Goal: Task Accomplishment & Management: Use online tool/utility

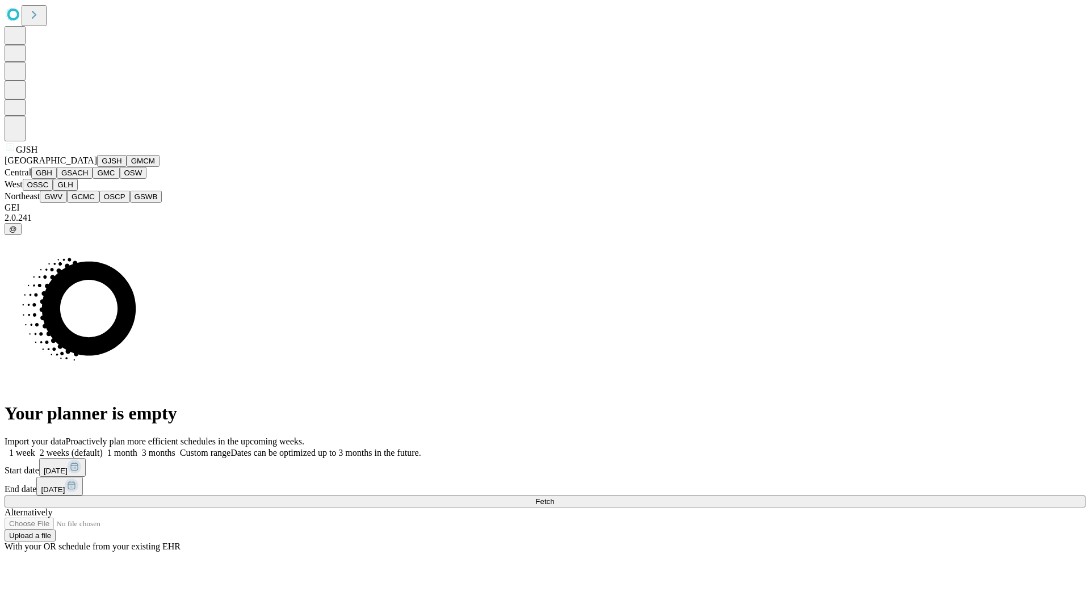
click at [97, 167] on button "GJSH" at bounding box center [112, 161] width 30 height 12
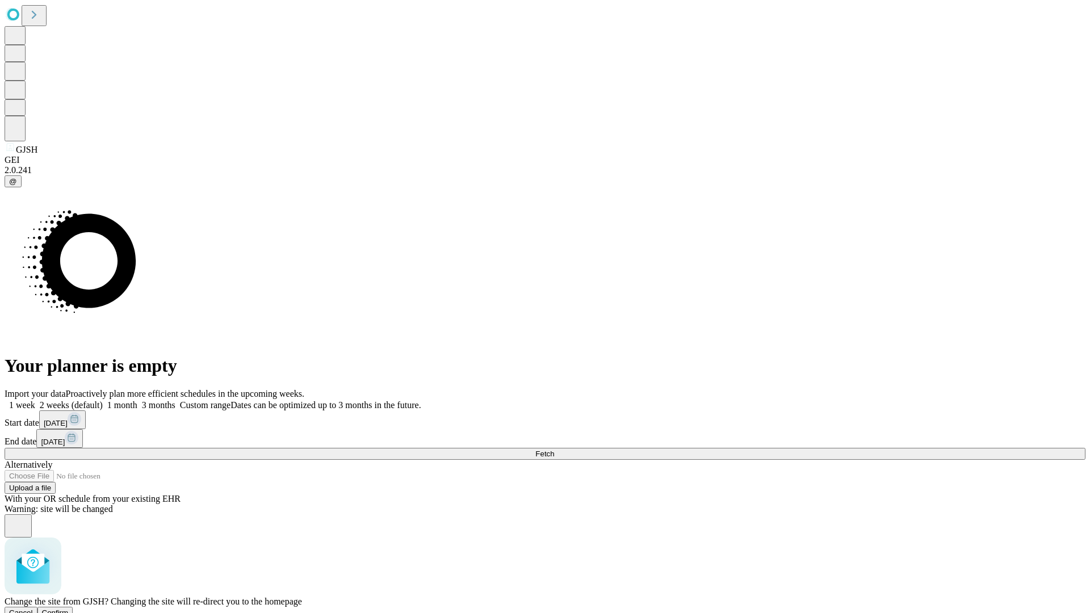
click at [69, 608] on span "Confirm" at bounding box center [55, 612] width 27 height 9
click at [137, 400] on label "1 month" at bounding box center [120, 405] width 35 height 10
click at [554, 449] on span "Fetch" at bounding box center [544, 453] width 19 height 9
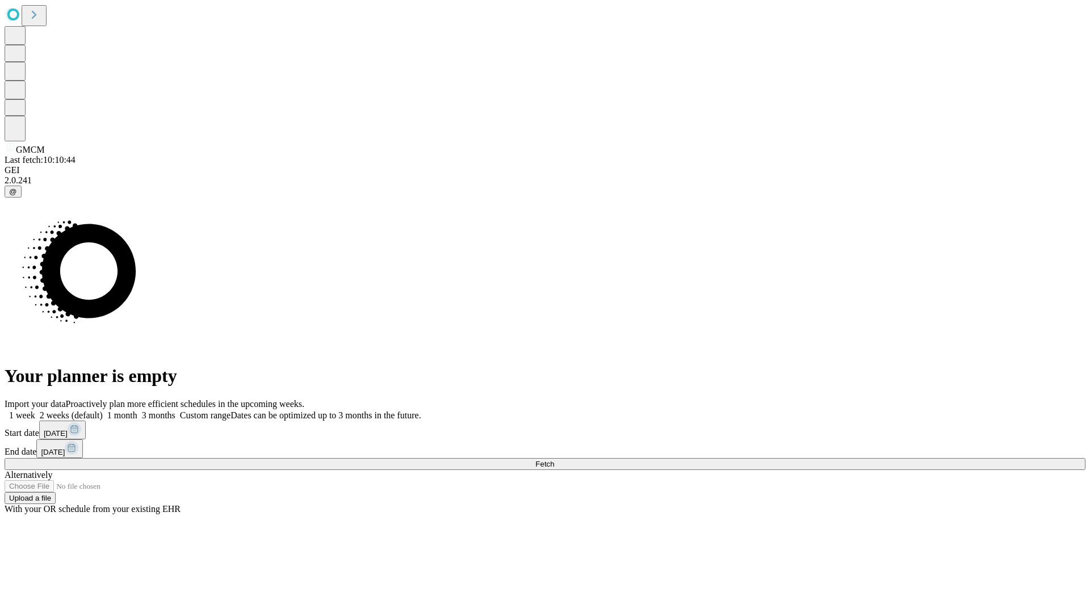
click at [137, 410] on label "1 month" at bounding box center [120, 415] width 35 height 10
click at [554, 460] on span "Fetch" at bounding box center [544, 464] width 19 height 9
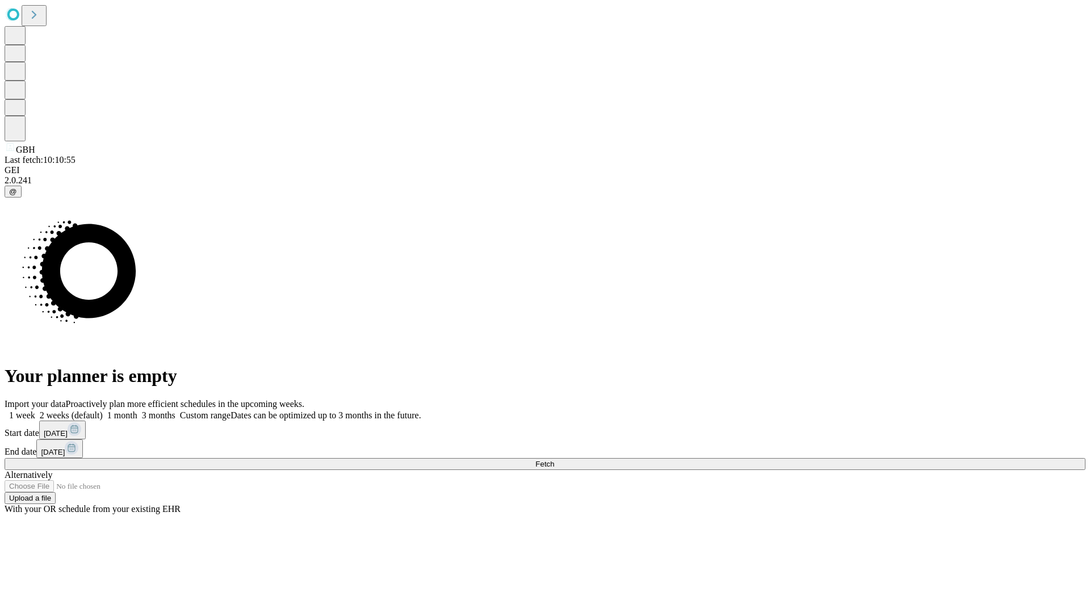
click at [137, 410] on label "1 month" at bounding box center [120, 415] width 35 height 10
click at [554, 460] on span "Fetch" at bounding box center [544, 464] width 19 height 9
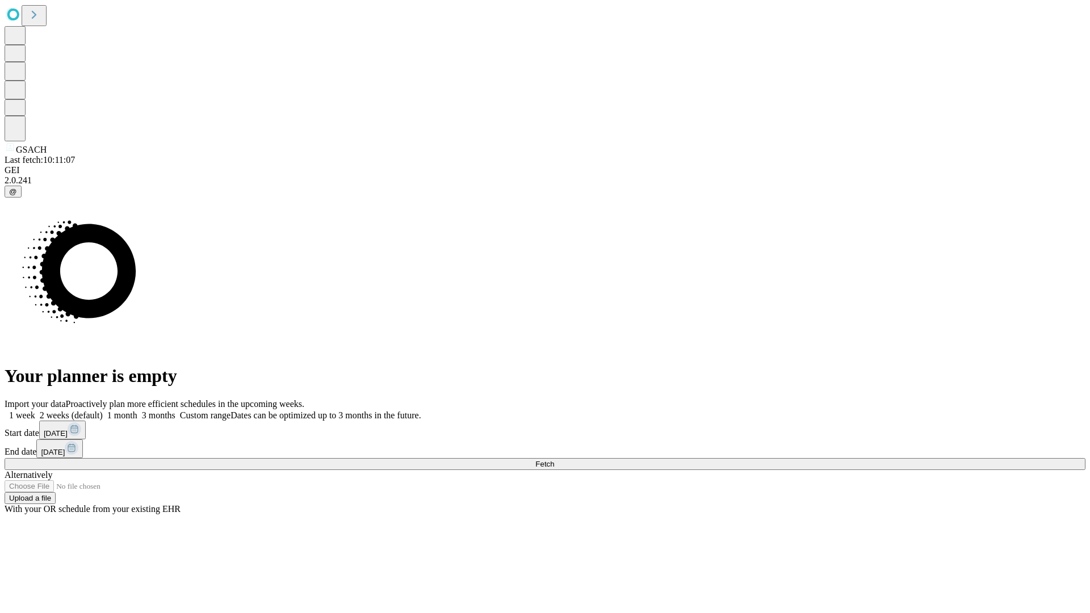
click at [137, 410] on label "1 month" at bounding box center [120, 415] width 35 height 10
click at [554, 460] on span "Fetch" at bounding box center [544, 464] width 19 height 9
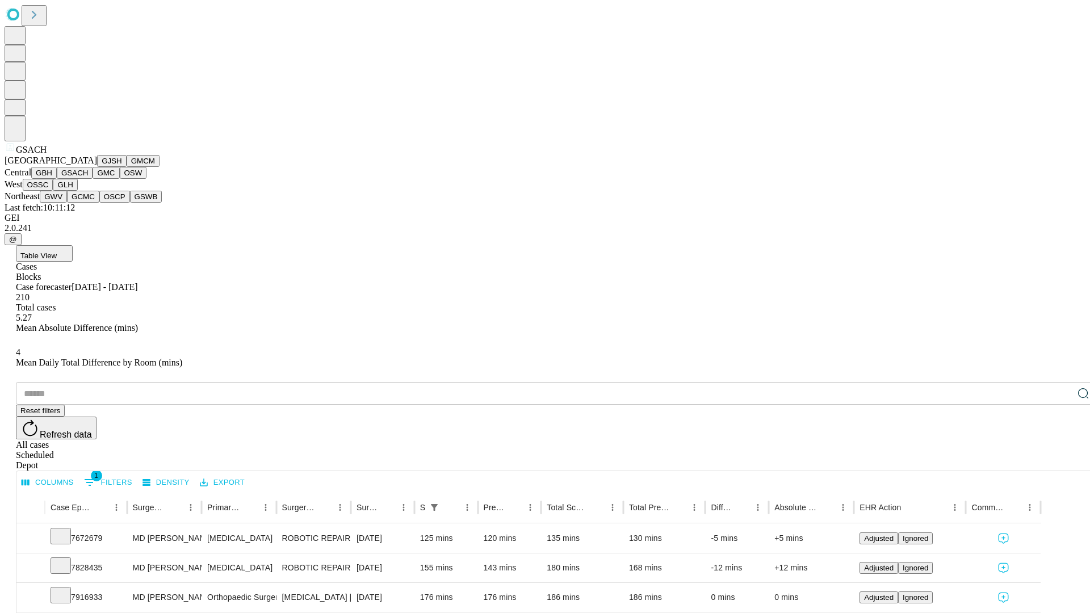
click at [93, 179] on button "GMC" at bounding box center [106, 173] width 27 height 12
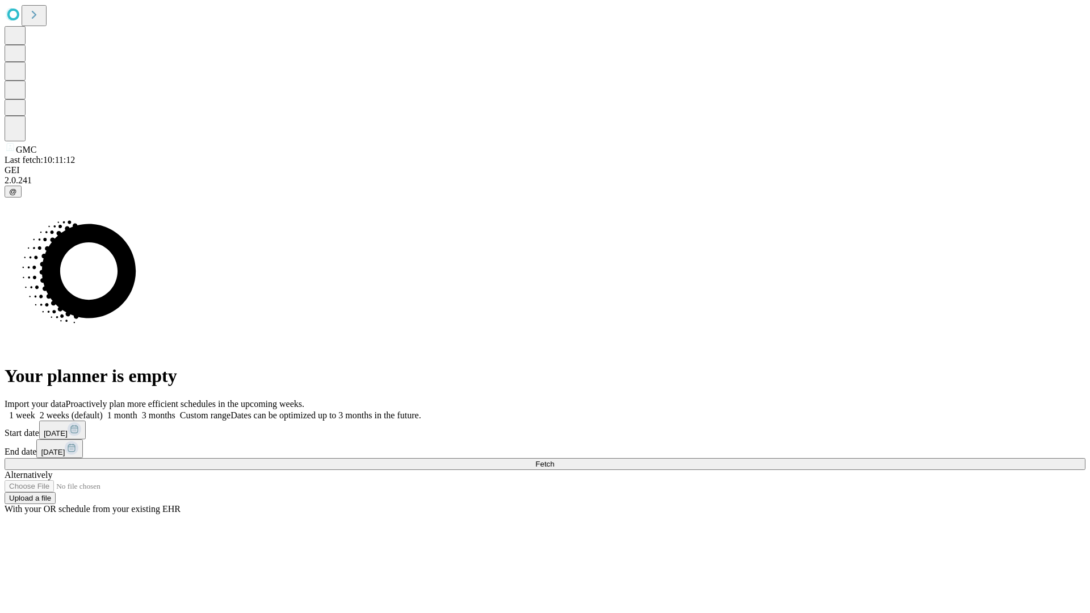
click at [137, 410] on label "1 month" at bounding box center [120, 415] width 35 height 10
click at [554, 460] on span "Fetch" at bounding box center [544, 464] width 19 height 9
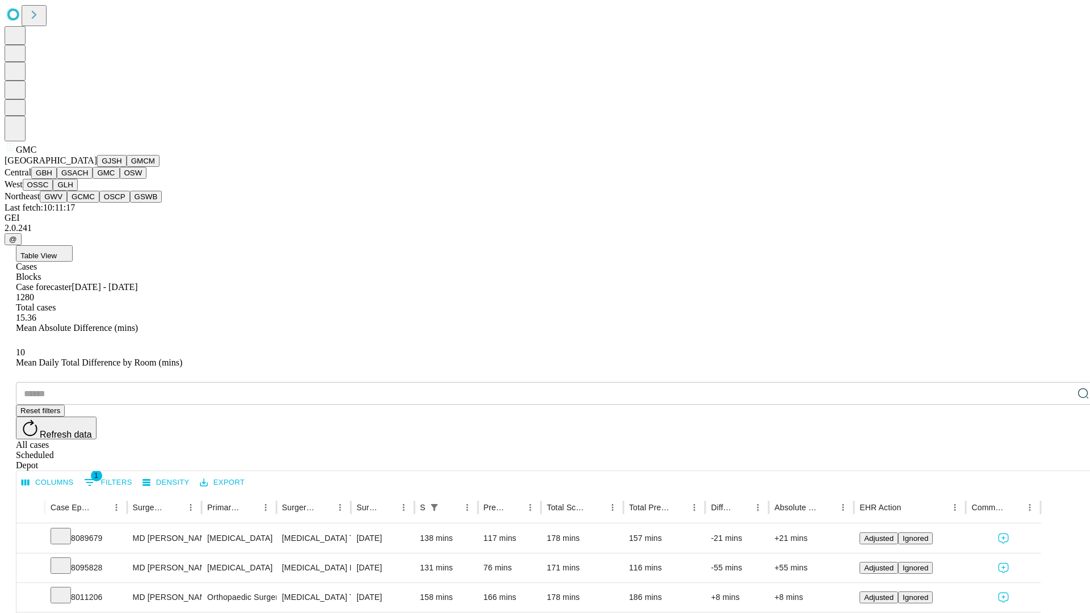
click at [120, 179] on button "OSW" at bounding box center [133, 173] width 27 height 12
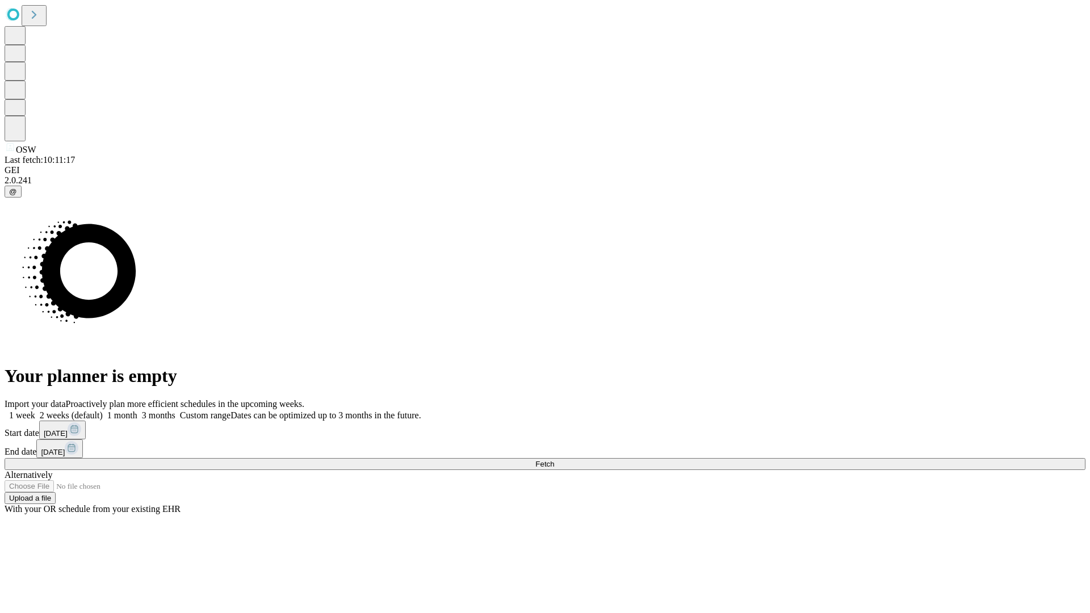
click at [137, 410] on label "1 month" at bounding box center [120, 415] width 35 height 10
click at [554, 460] on span "Fetch" at bounding box center [544, 464] width 19 height 9
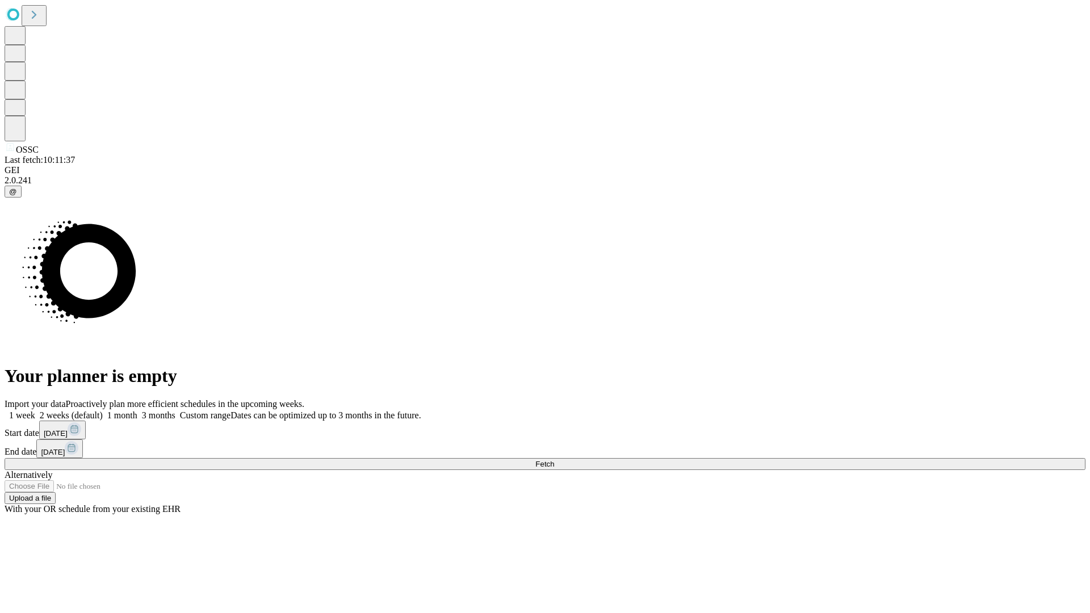
click at [554, 460] on span "Fetch" at bounding box center [544, 464] width 19 height 9
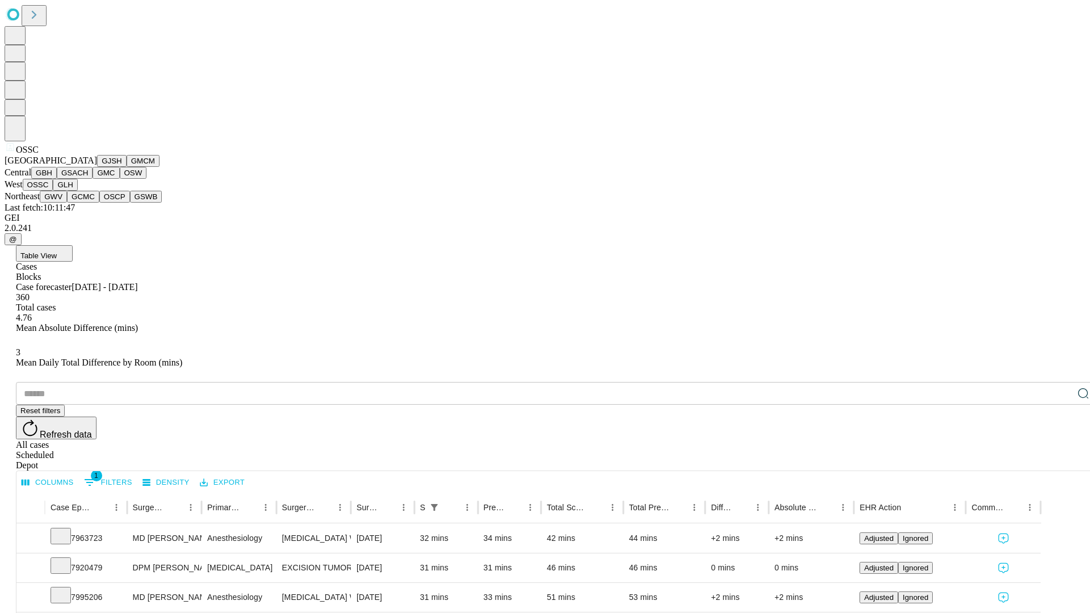
click at [77, 191] on button "GLH" at bounding box center [65, 185] width 24 height 12
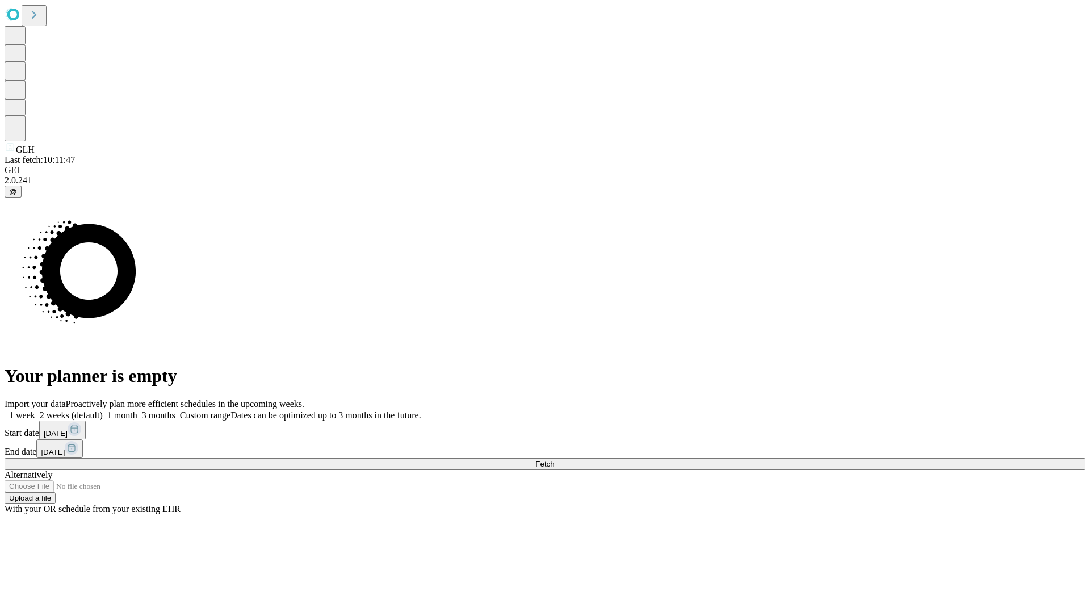
click at [137, 410] on label "1 month" at bounding box center [120, 415] width 35 height 10
click at [554, 460] on span "Fetch" at bounding box center [544, 464] width 19 height 9
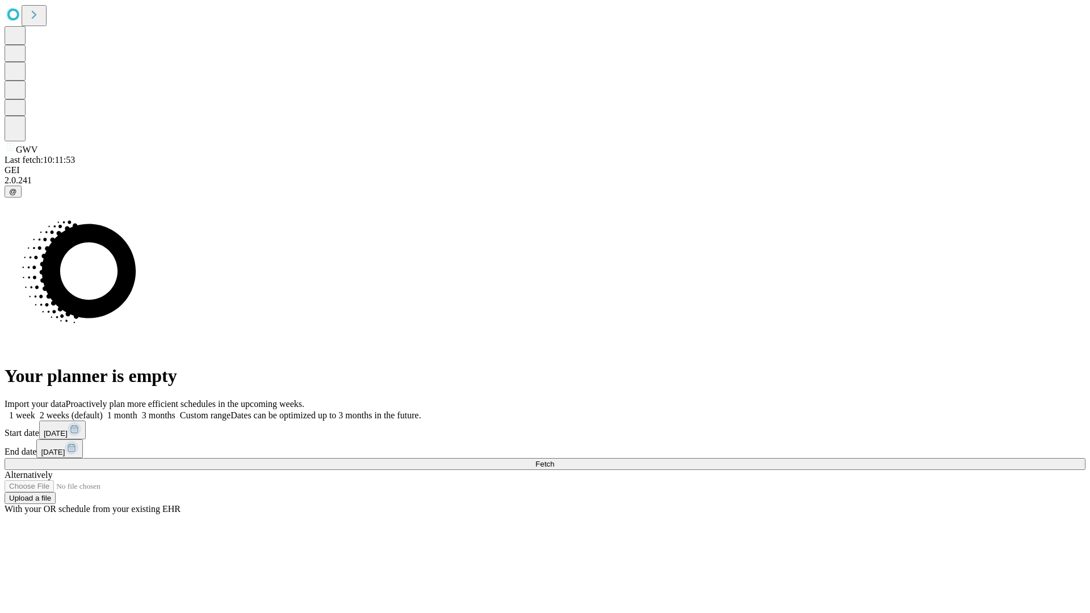
click at [137, 410] on label "1 month" at bounding box center [120, 415] width 35 height 10
click at [554, 460] on span "Fetch" at bounding box center [544, 464] width 19 height 9
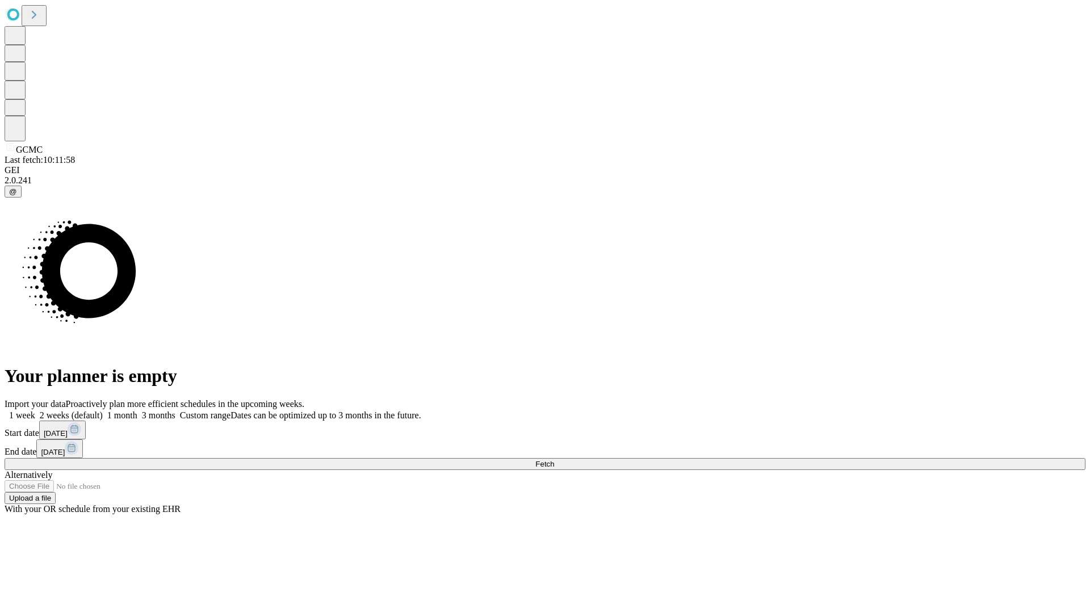
click at [137, 410] on label "1 month" at bounding box center [120, 415] width 35 height 10
click at [554, 460] on span "Fetch" at bounding box center [544, 464] width 19 height 9
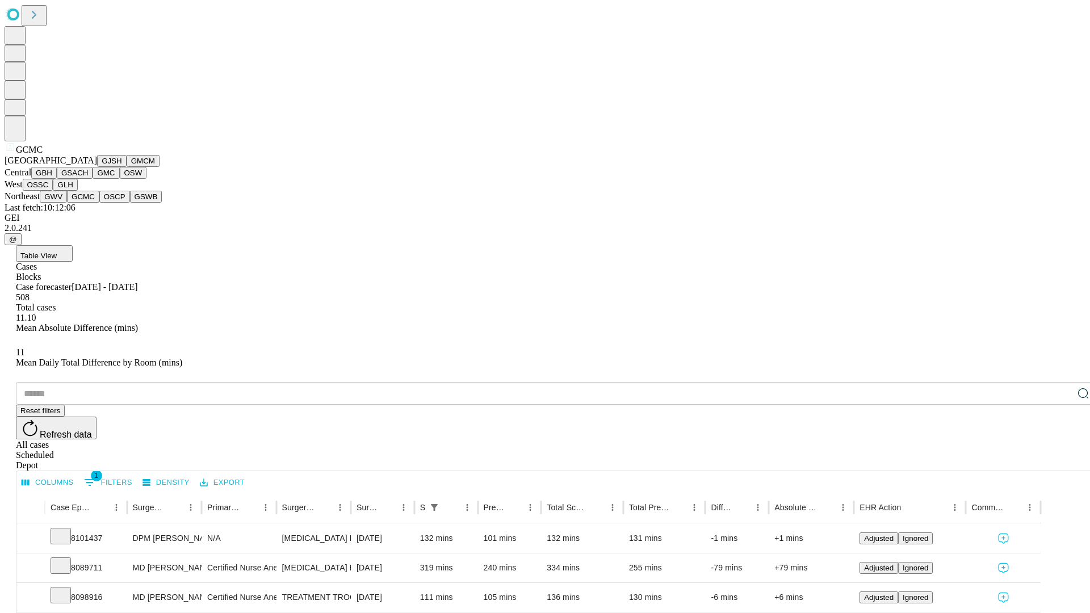
click at [99, 203] on button "OSCP" at bounding box center [114, 197] width 31 height 12
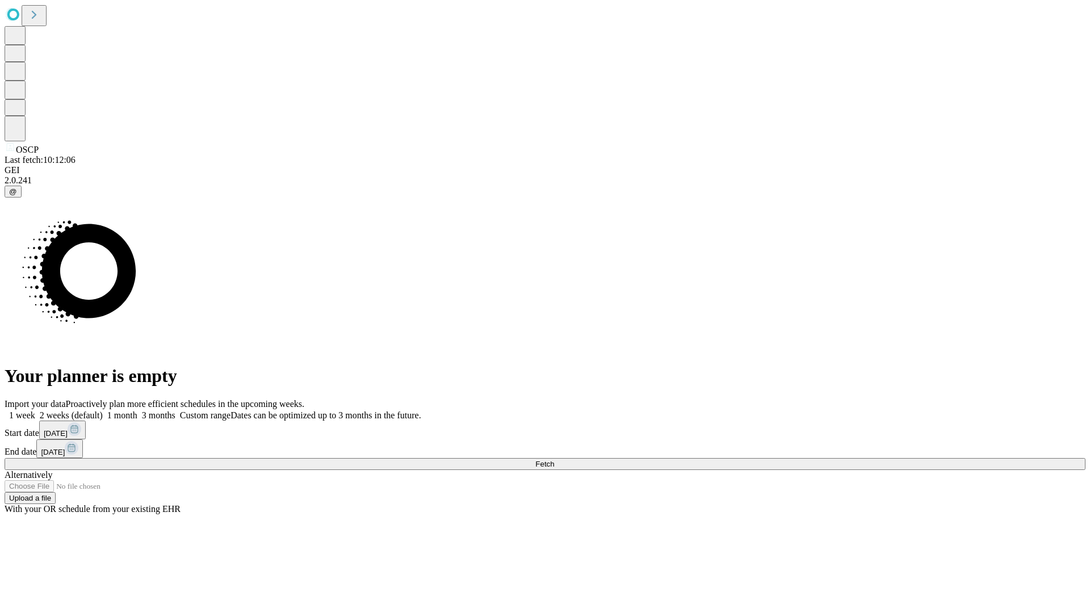
click at [137, 410] on label "1 month" at bounding box center [120, 415] width 35 height 10
click at [554, 460] on span "Fetch" at bounding box center [544, 464] width 19 height 9
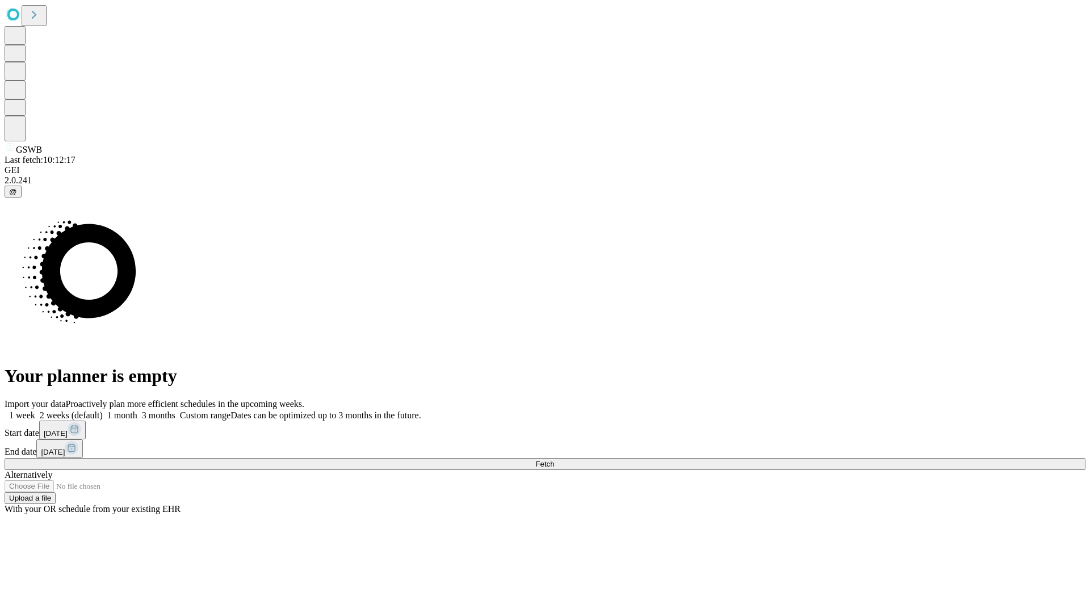
click at [137, 410] on label "1 month" at bounding box center [120, 415] width 35 height 10
click at [554, 460] on span "Fetch" at bounding box center [544, 464] width 19 height 9
